Goal: Check status: Check status

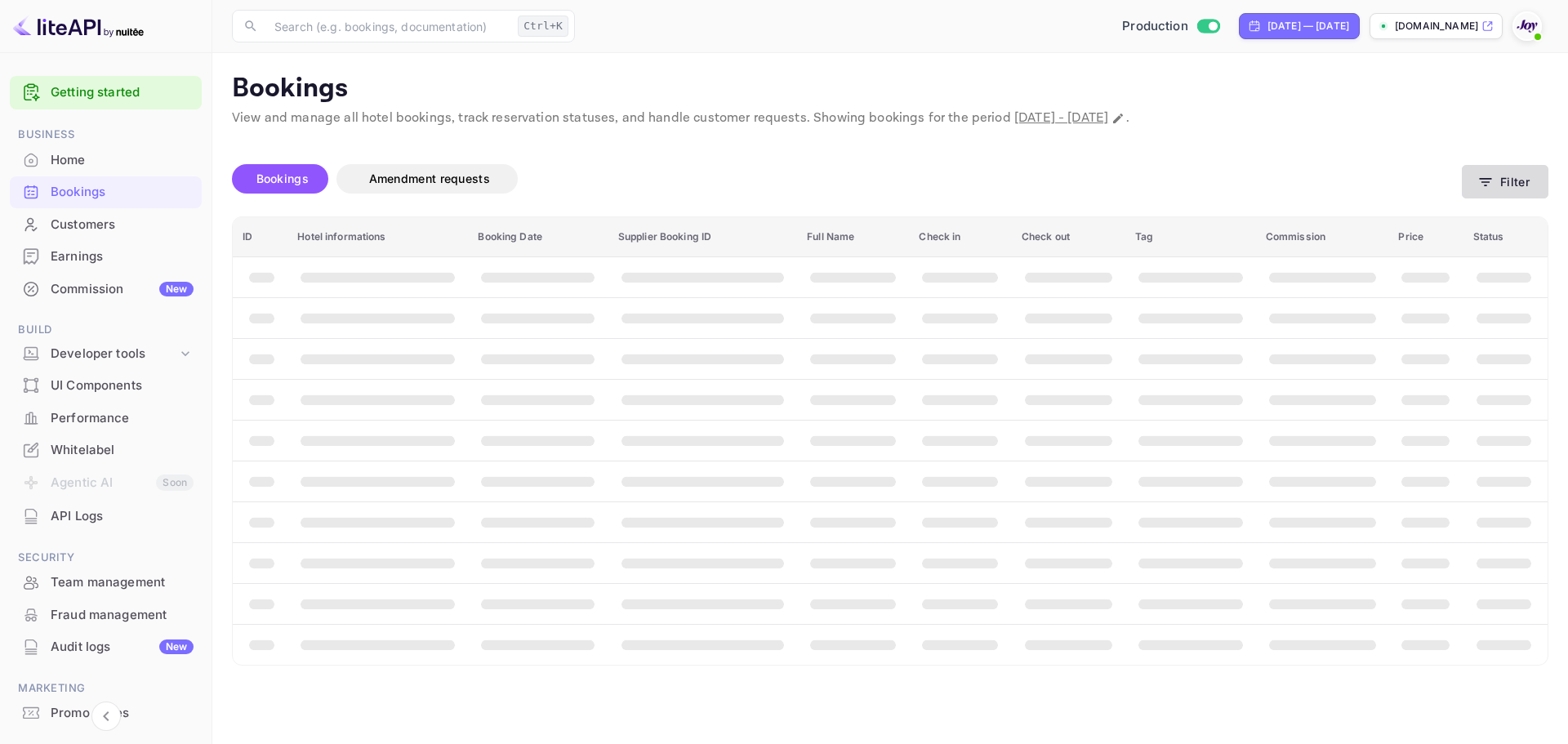
click at [1510, 180] on button "Filter" at bounding box center [1506, 182] width 87 height 34
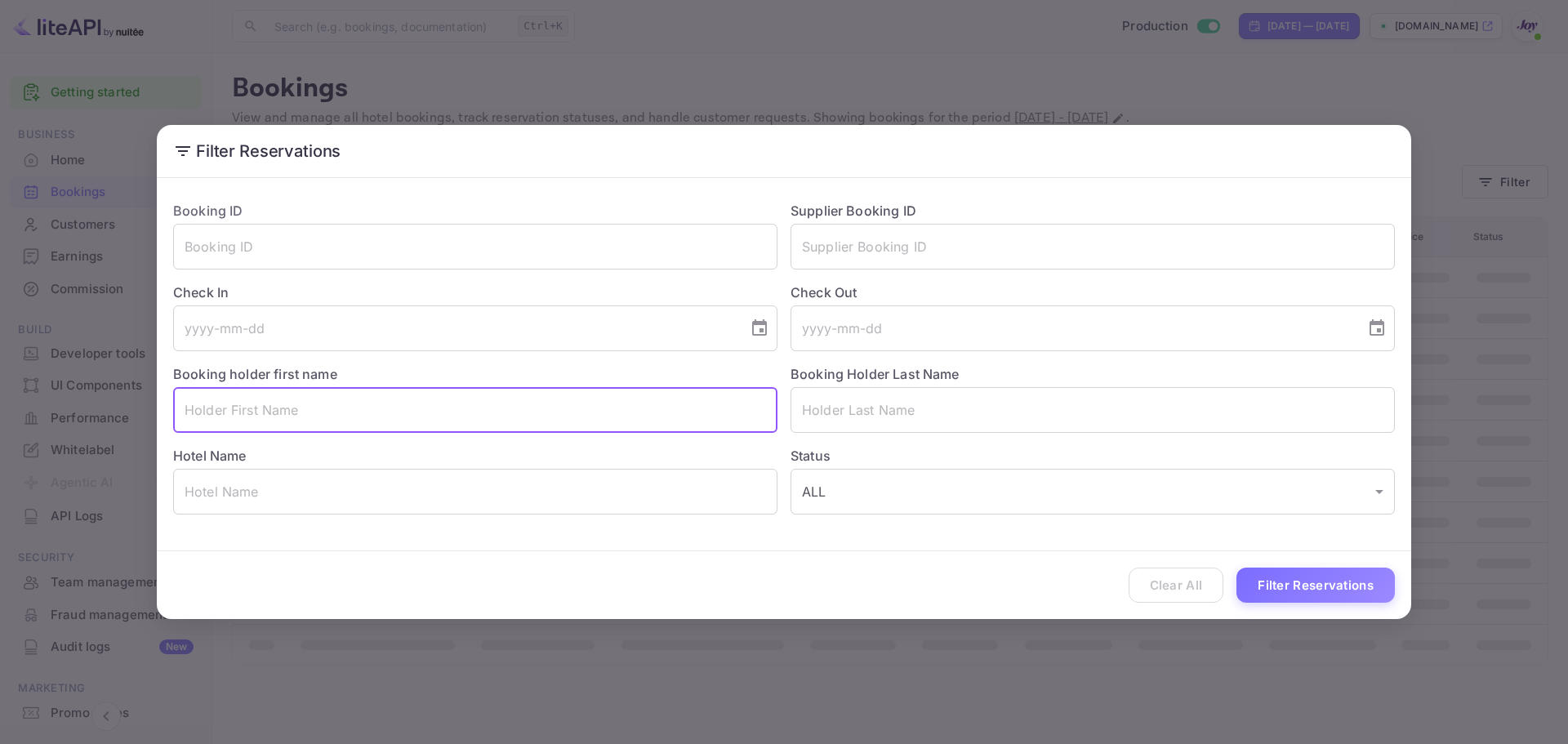
click at [375, 408] on input "text" at bounding box center [475, 411] width 605 height 46
paste input "[PERSON_NAME]"
click at [234, 407] on input "[PERSON_NAME]" at bounding box center [475, 411] width 605 height 46
type input "Tad"
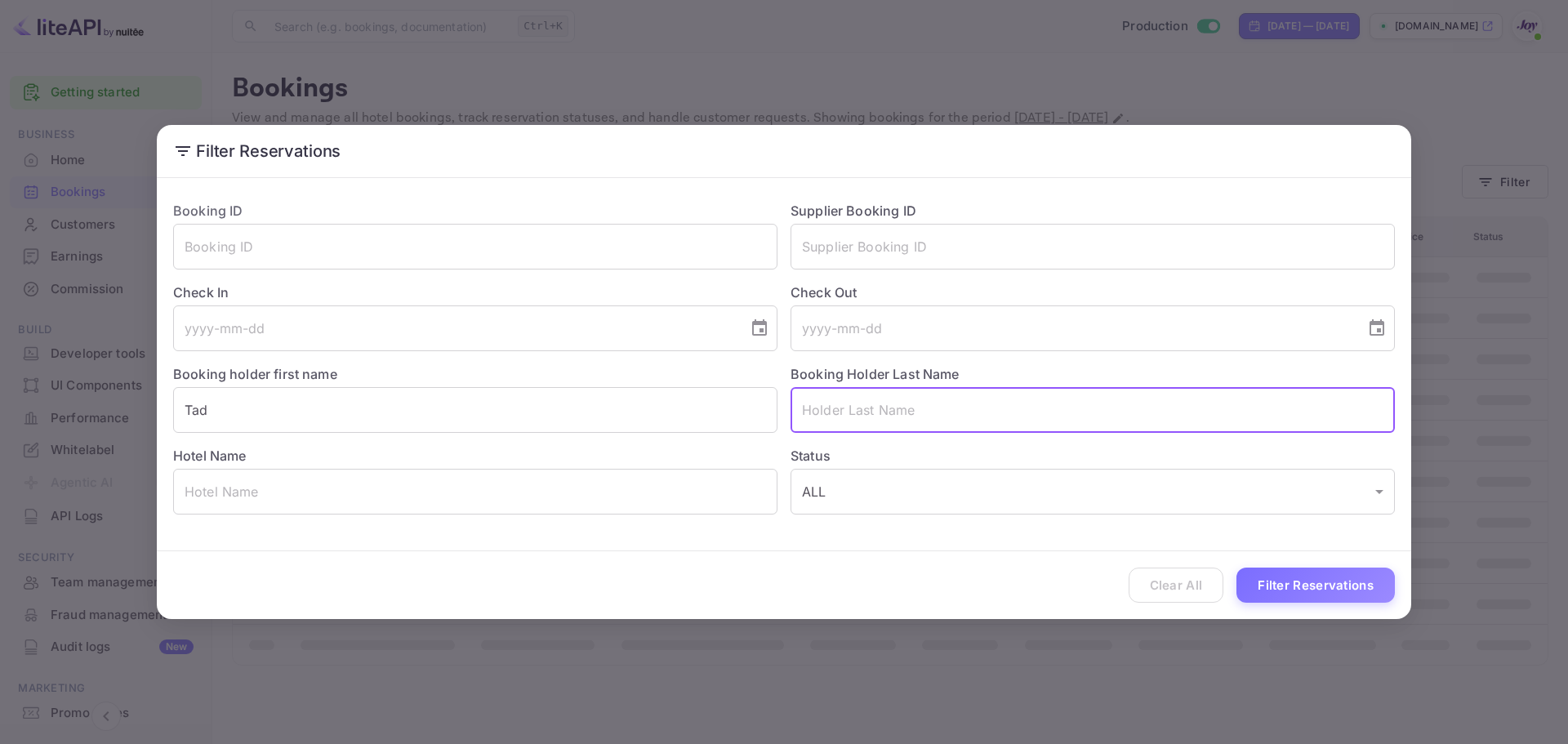
click at [864, 419] on input "text" at bounding box center [1094, 411] width 605 height 46
paste input "Scales"
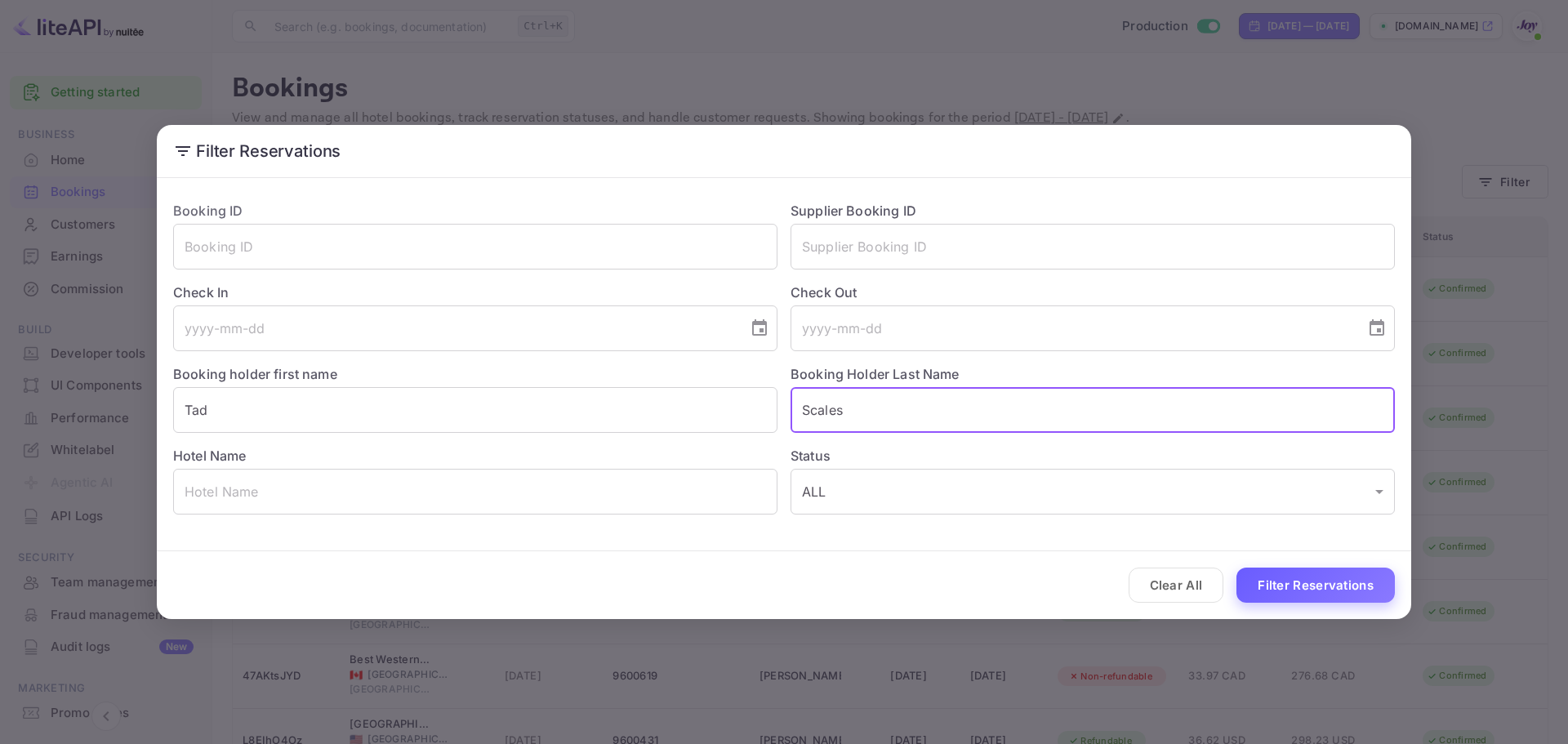
type input "Scales"
click at [1262, 580] on button "Filter Reservations" at bounding box center [1315, 585] width 159 height 35
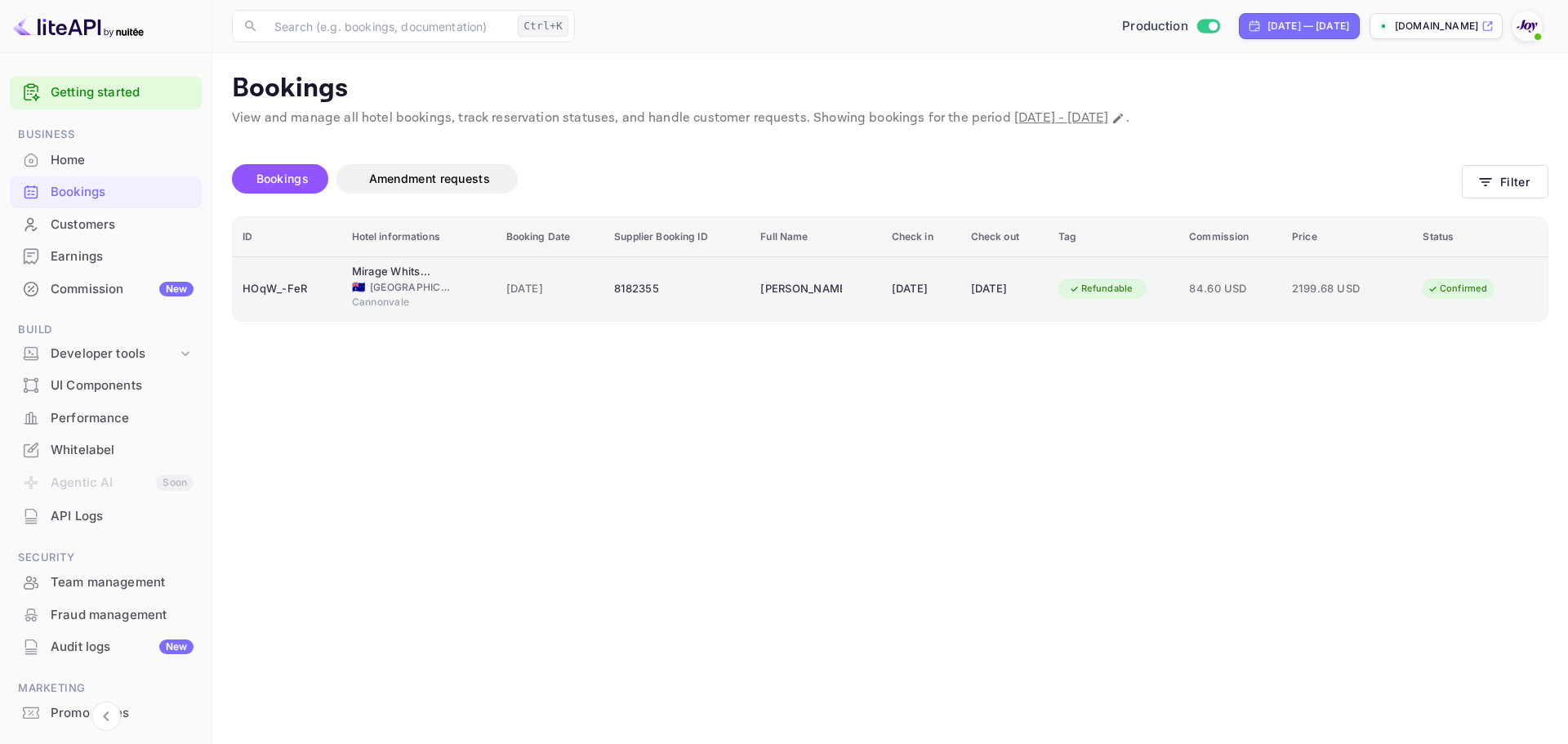
click at [664, 288] on div "8182355" at bounding box center [678, 288] width 127 height 26
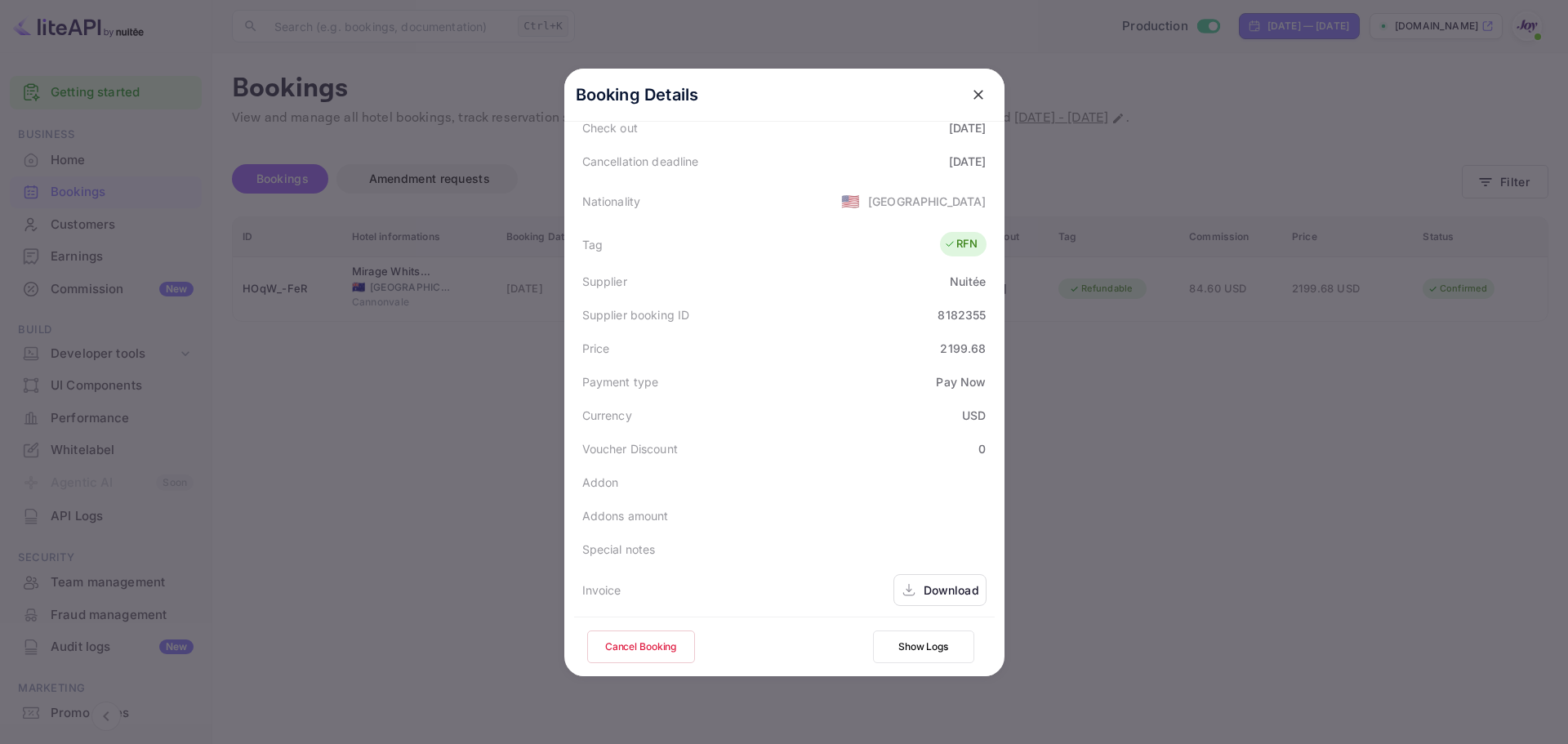
scroll to position [396, 0]
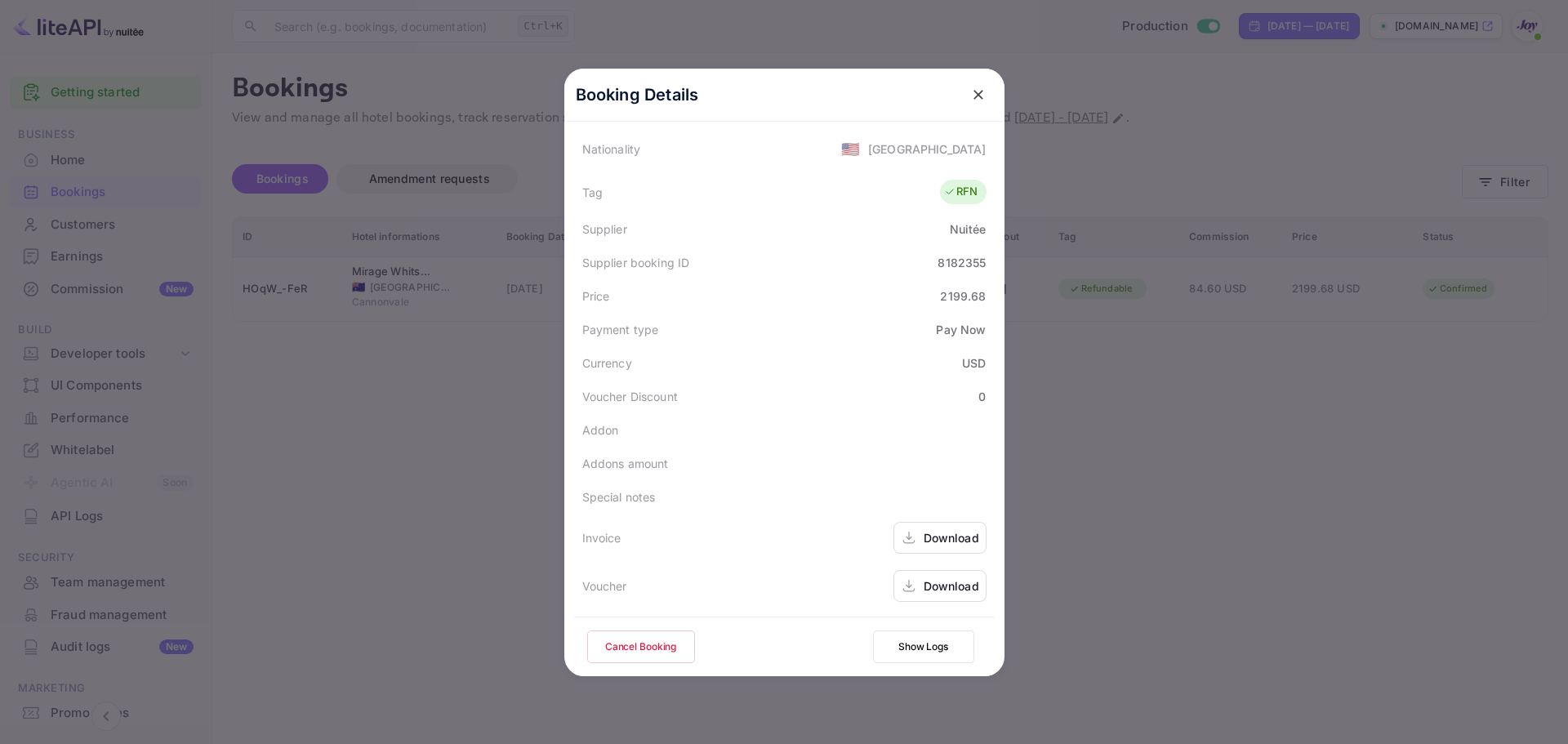
click at [947, 267] on div "8182355" at bounding box center [961, 262] width 48 height 17
copy div "8182355"
click at [937, 543] on div "Download" at bounding box center [952, 537] width 56 height 17
click at [948, 589] on div "Download" at bounding box center [952, 585] width 56 height 17
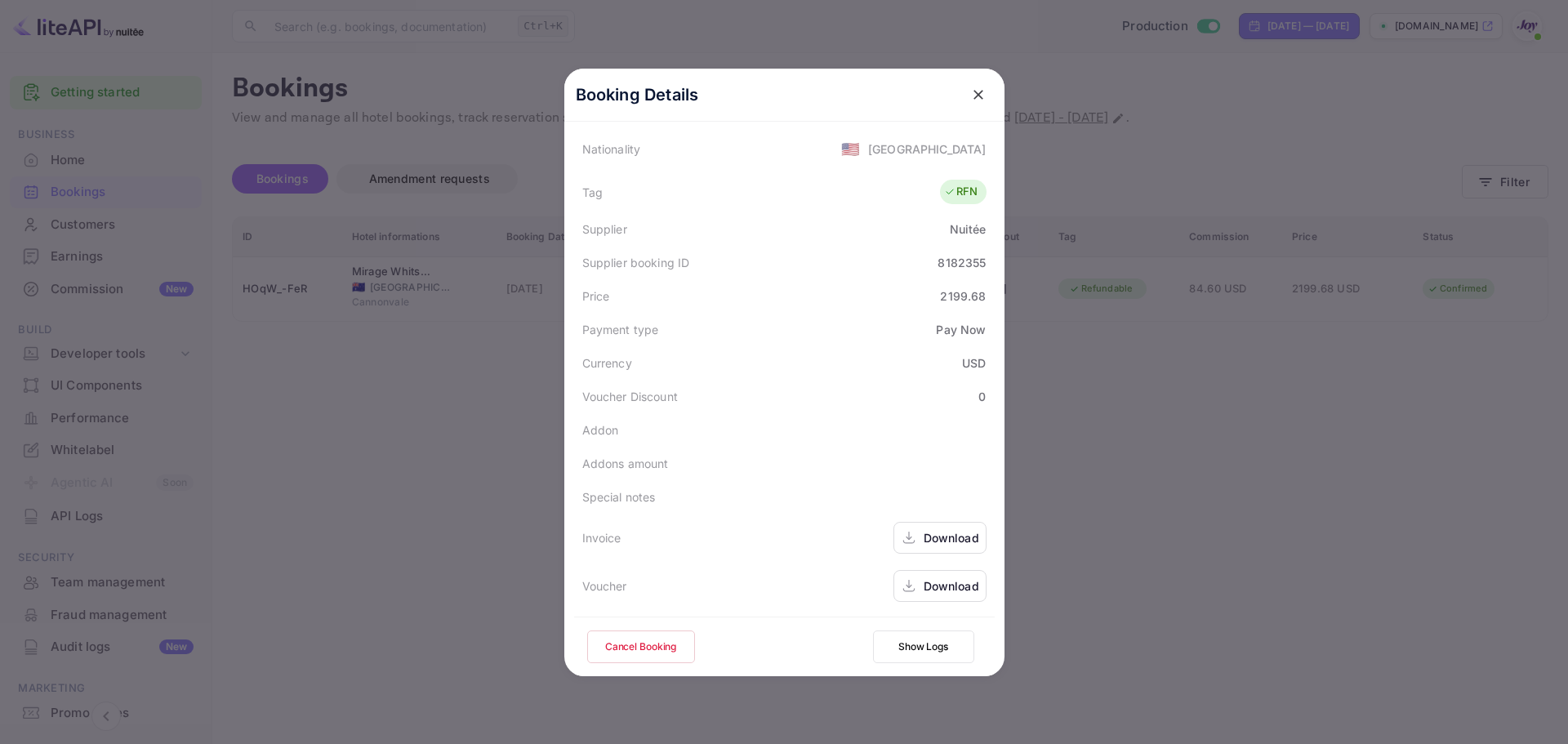
drag, startPoint x: 1012, startPoint y: 416, endPoint x: 937, endPoint y: 221, distance: 208.9
click at [1013, 416] on div "Booking Details Summary Timeline Message log Status CONFIRMED Booking ID HOqW_-…" at bounding box center [784, 372] width 492 height 744
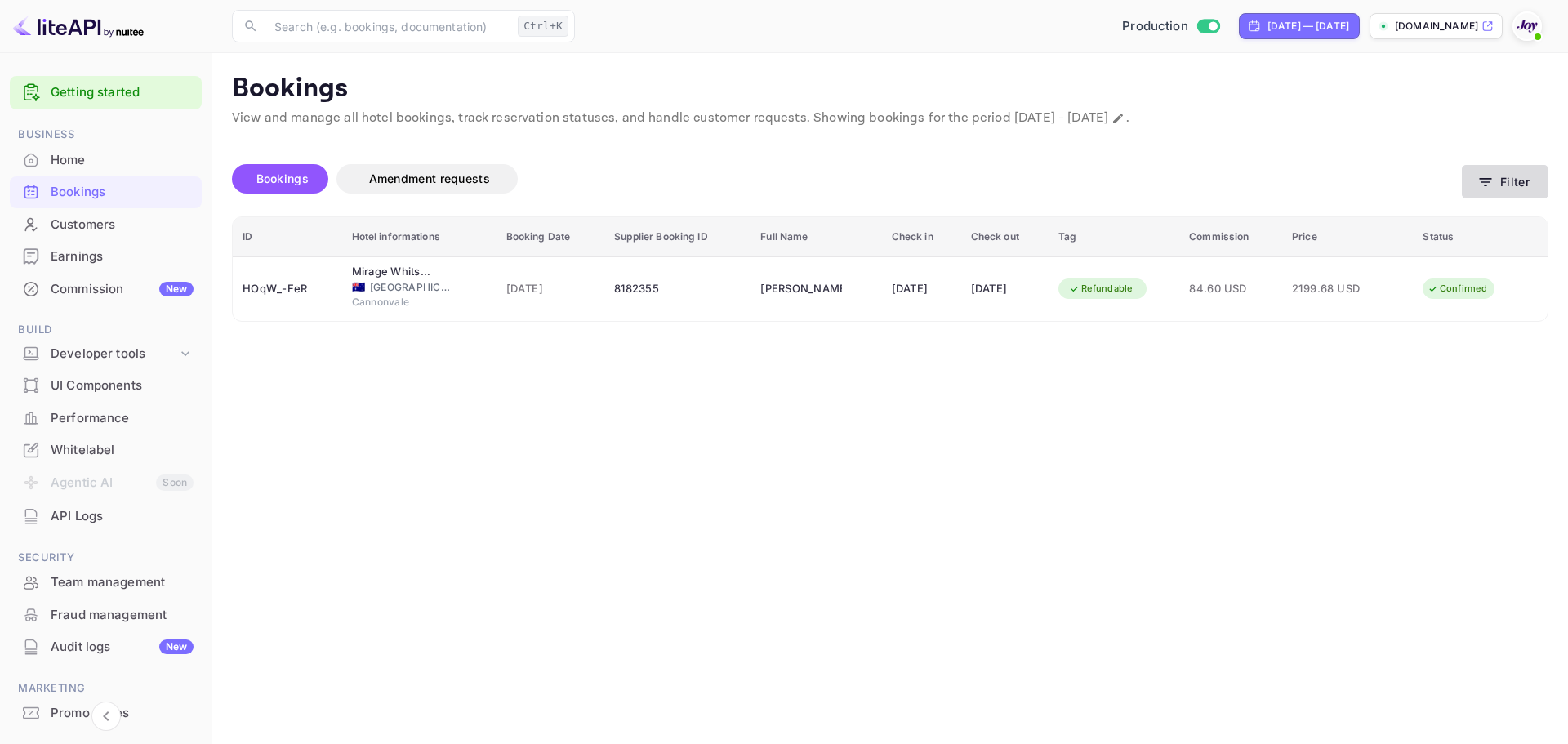
click at [1503, 173] on button "Filter" at bounding box center [1506, 182] width 87 height 34
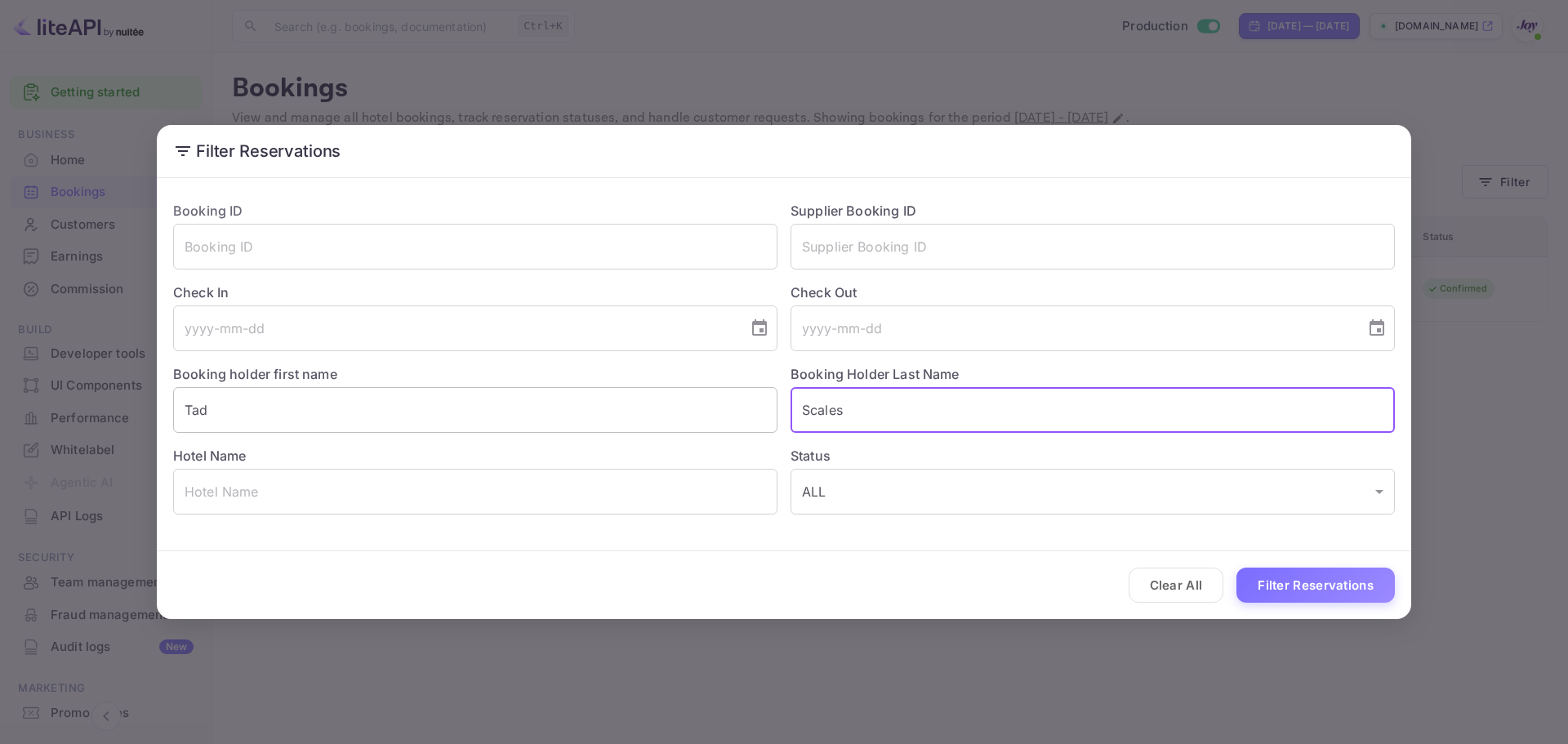
drag, startPoint x: 763, startPoint y: 401, endPoint x: 668, endPoint y: 388, distance: 95.9
click at [675, 389] on div "Booking ID ​ Supplier Booking ID ​ Check In ​ Check Out ​ Booking holder first …" at bounding box center [778, 351] width 1235 height 326
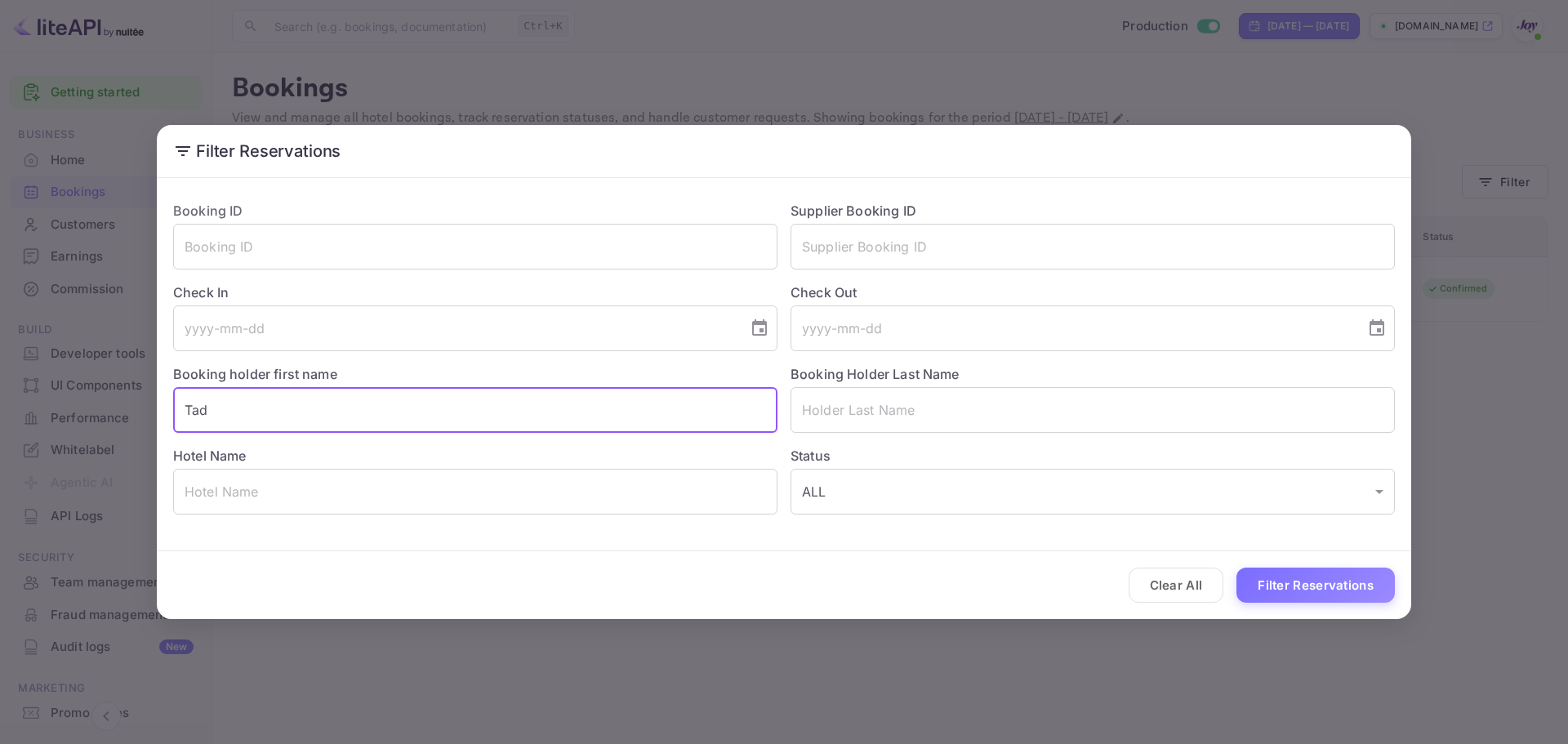
drag, startPoint x: 247, startPoint y: 398, endPoint x: 184, endPoint y: 400, distance: 63.0
click at [172, 403] on div "Booking holder first name [PERSON_NAME] ​" at bounding box center [469, 392] width 617 height 82
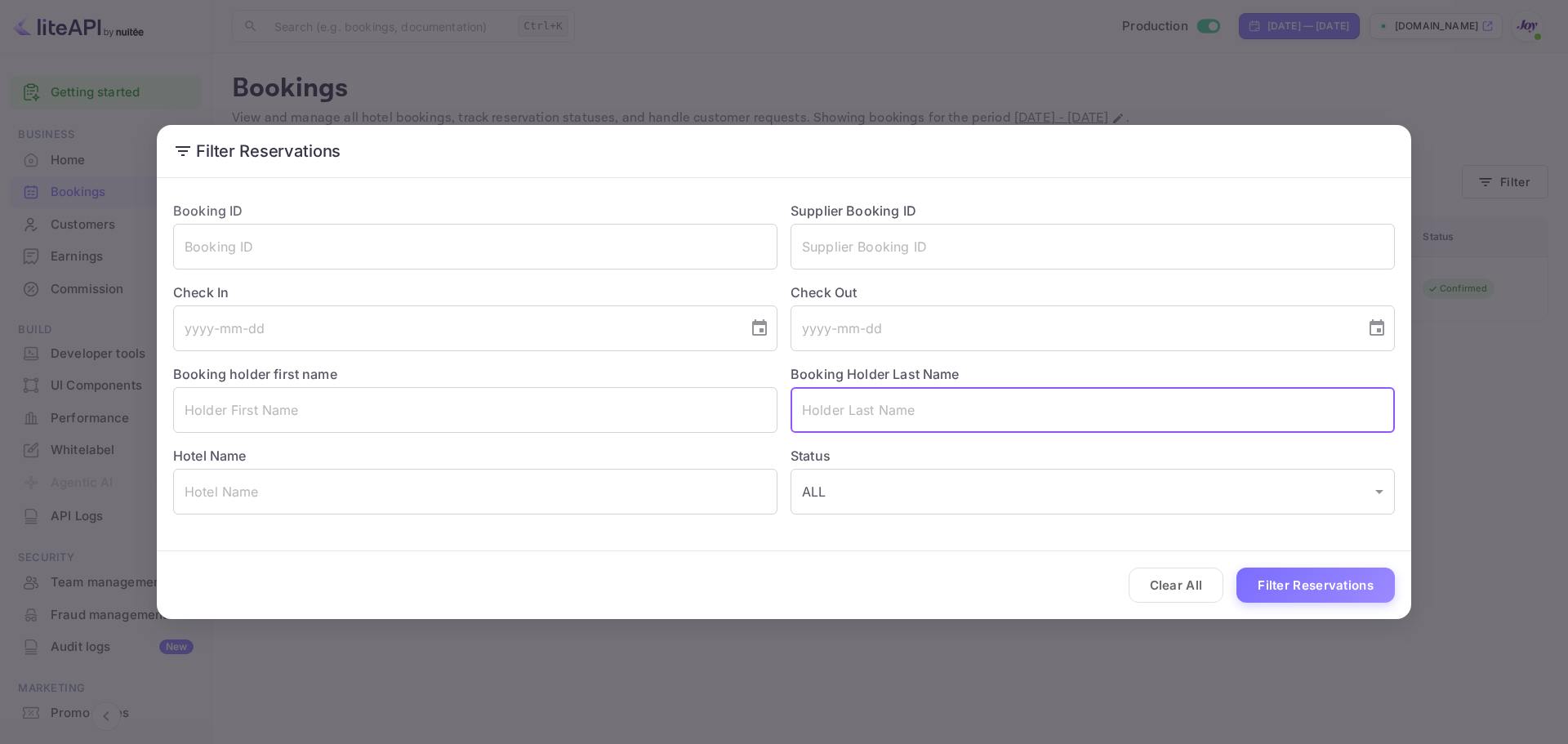
click at [862, 409] on input "text" at bounding box center [1094, 411] width 605 height 46
paste input "[PERSON_NAME]"
type input "[PERSON_NAME]"
click at [1289, 588] on button "Filter Reservations" at bounding box center [1315, 585] width 159 height 35
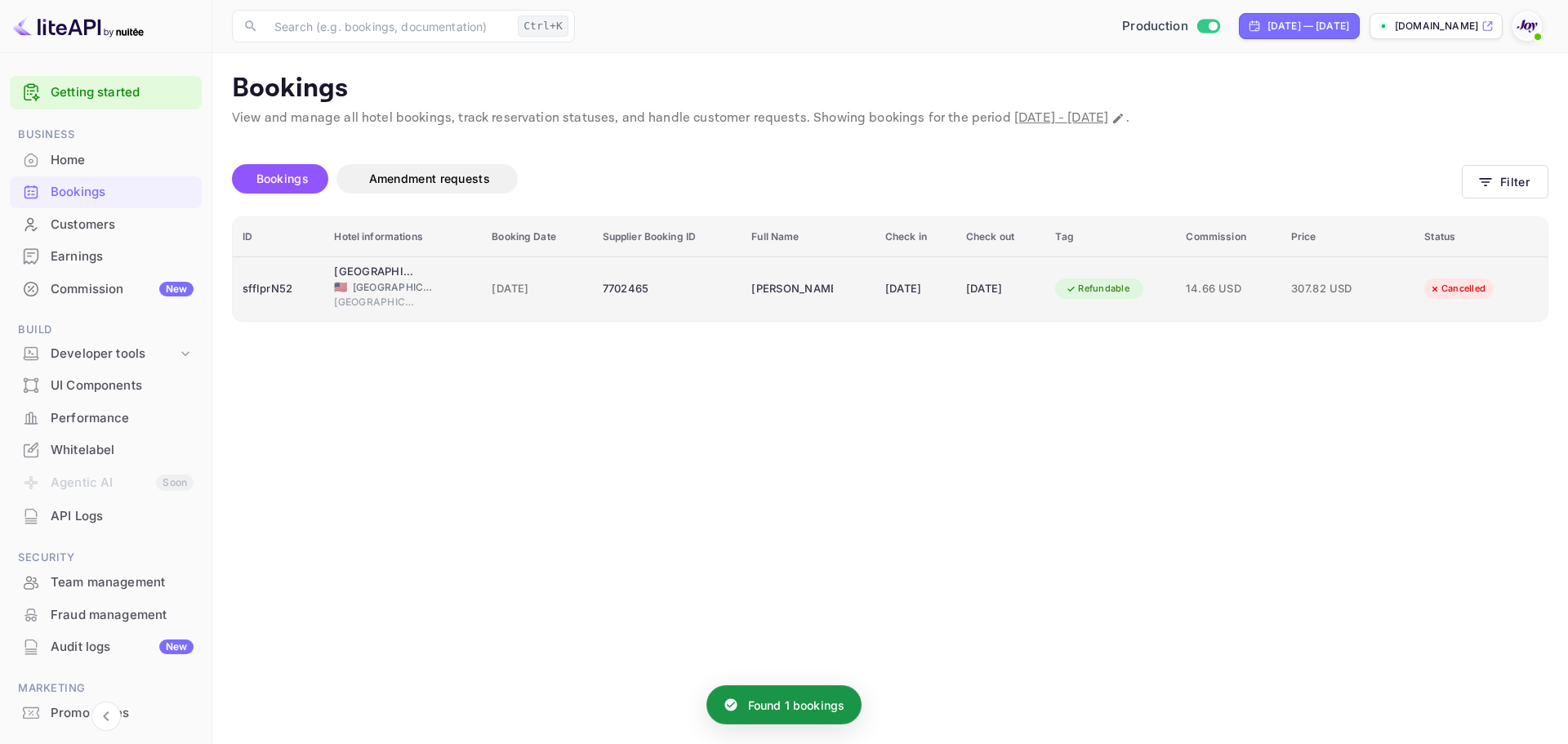
click at [670, 294] on div "7702465" at bounding box center [668, 288] width 129 height 26
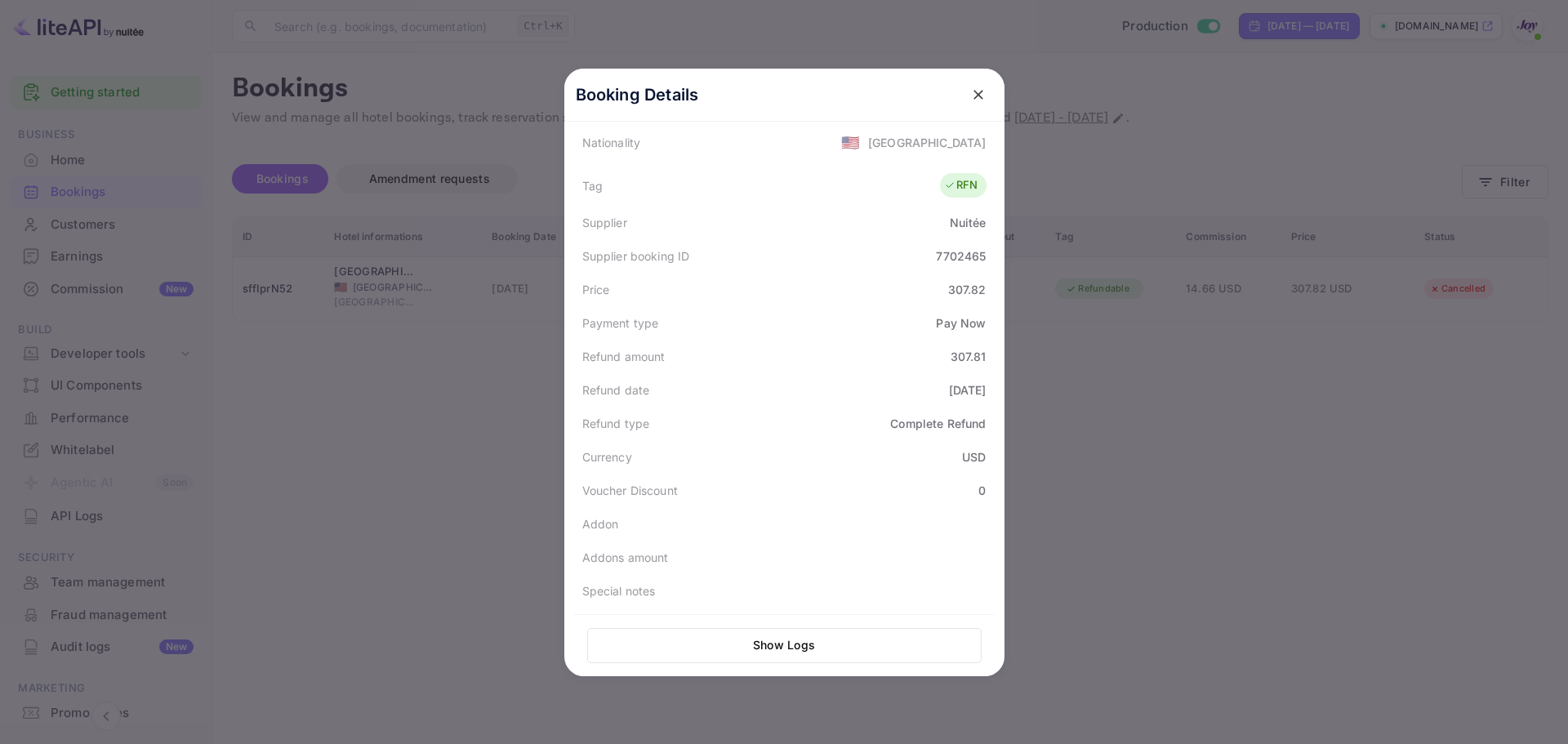
scroll to position [0, 0]
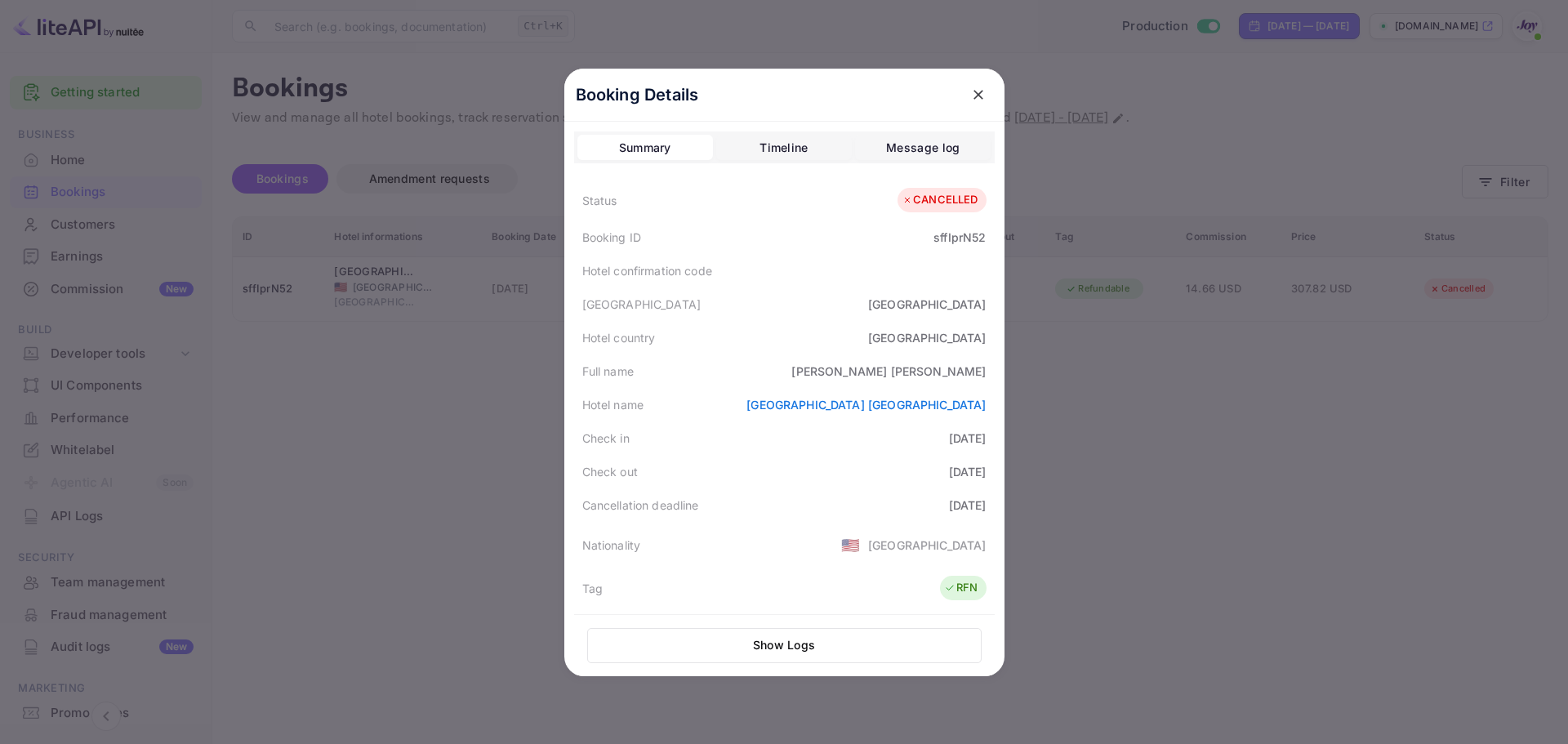
click at [778, 152] on div "Timeline" at bounding box center [784, 148] width 48 height 20
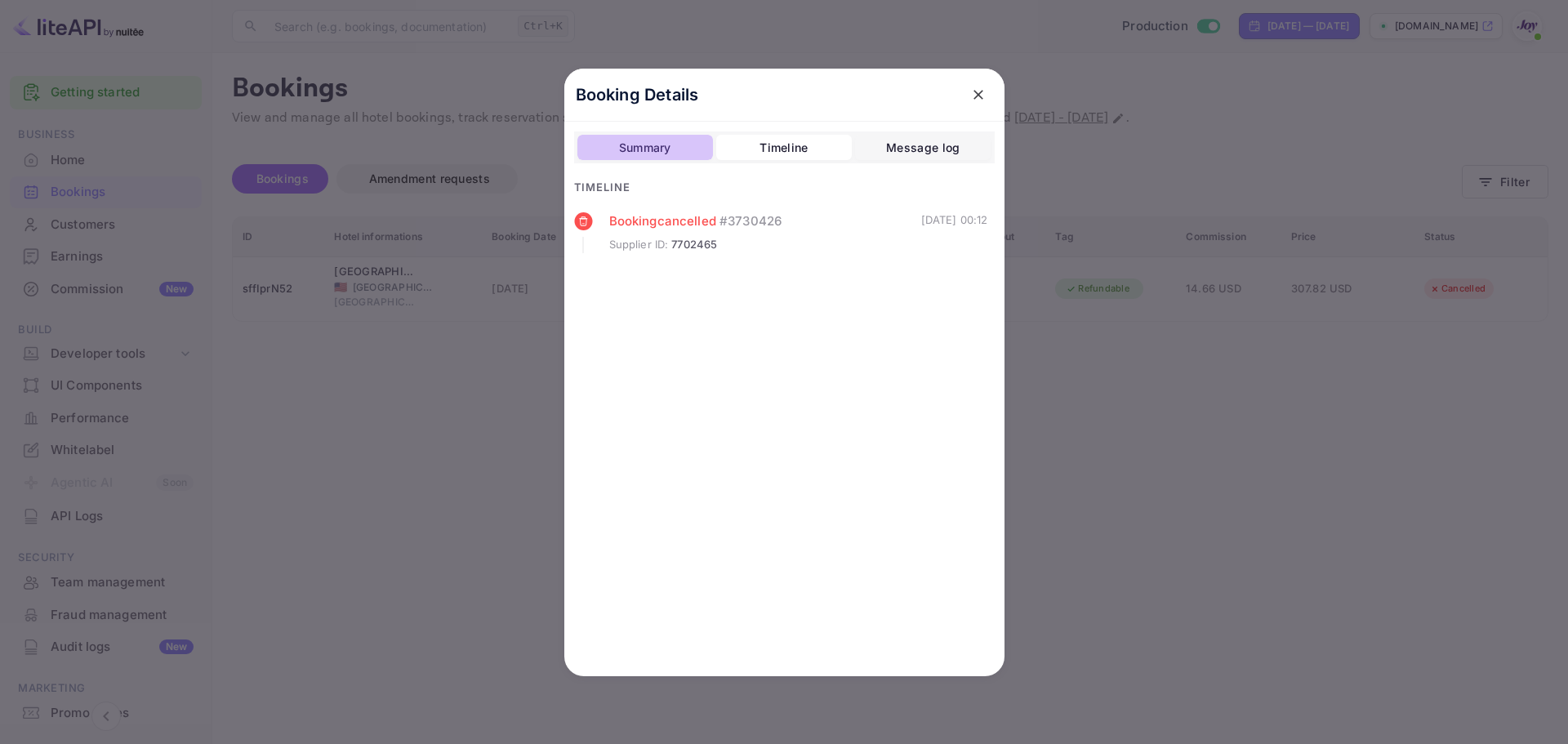
click at [655, 154] on div "Summary" at bounding box center [645, 148] width 52 height 20
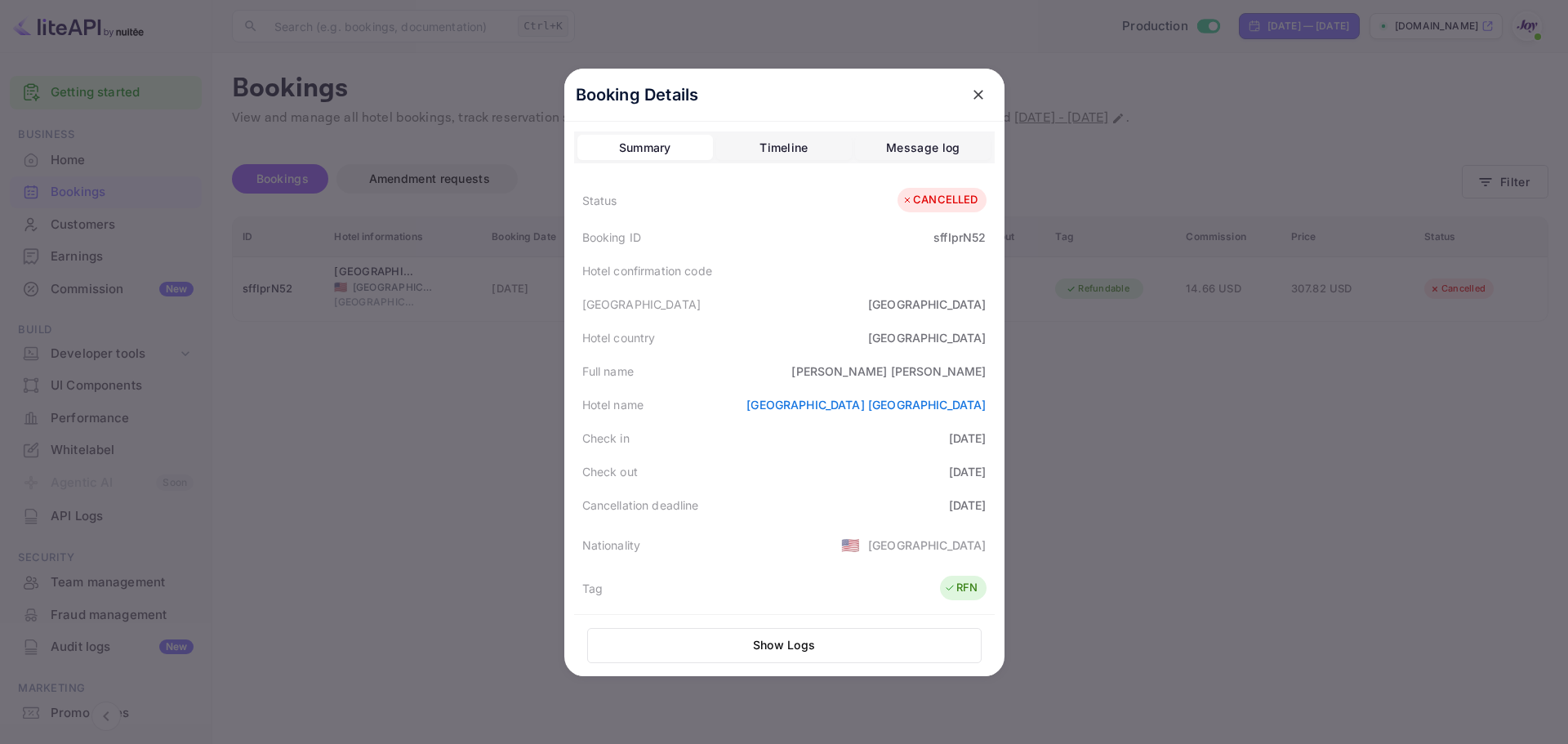
click at [431, 411] on div at bounding box center [784, 372] width 1568 height 744
